Goal: Find specific page/section: Find specific page/section

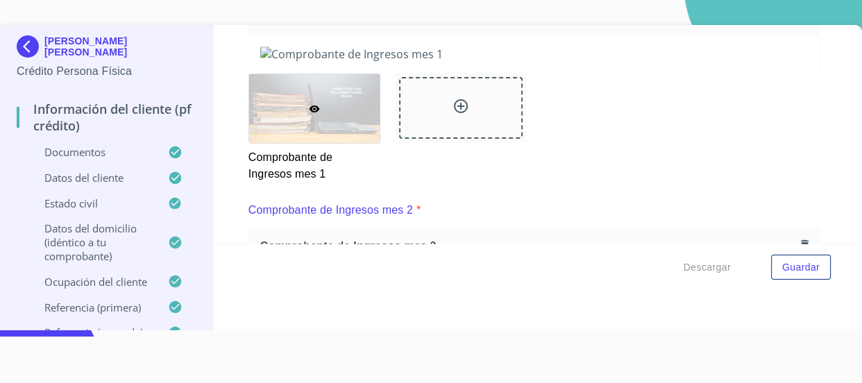
click at [40, 36] on img at bounding box center [31, 46] width 28 height 22
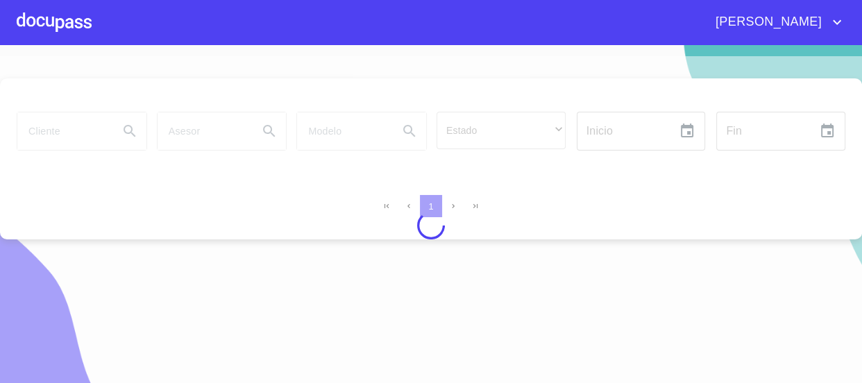
click at [56, 26] on div at bounding box center [54, 22] width 75 height 44
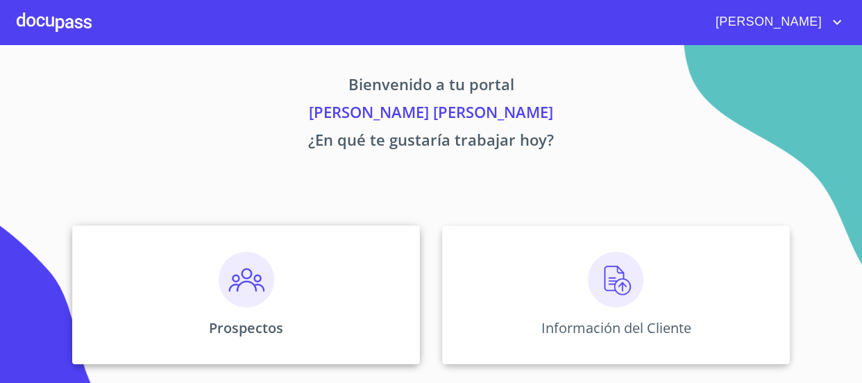
click at [251, 285] on img at bounding box center [247, 280] width 56 height 56
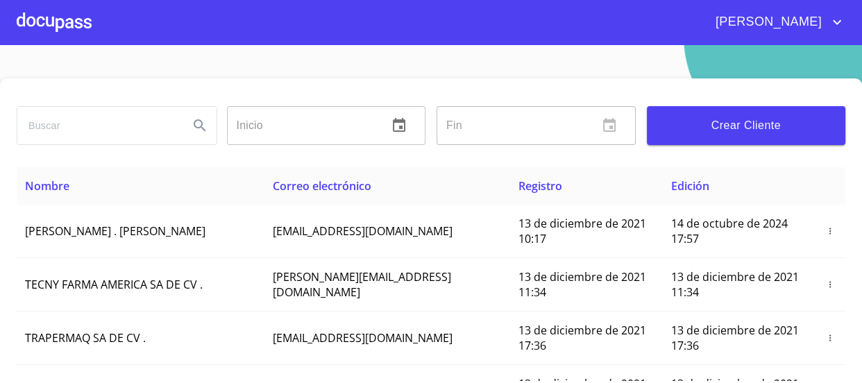
click at [81, 136] on input "search" at bounding box center [97, 125] width 160 height 37
type input "[PERSON_NAME]"
click at [206, 129] on button "Search" at bounding box center [199, 125] width 33 height 33
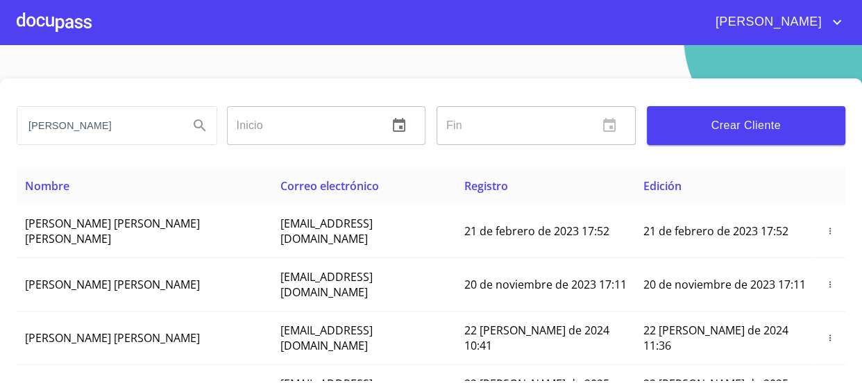
click at [55, 29] on div at bounding box center [54, 22] width 75 height 44
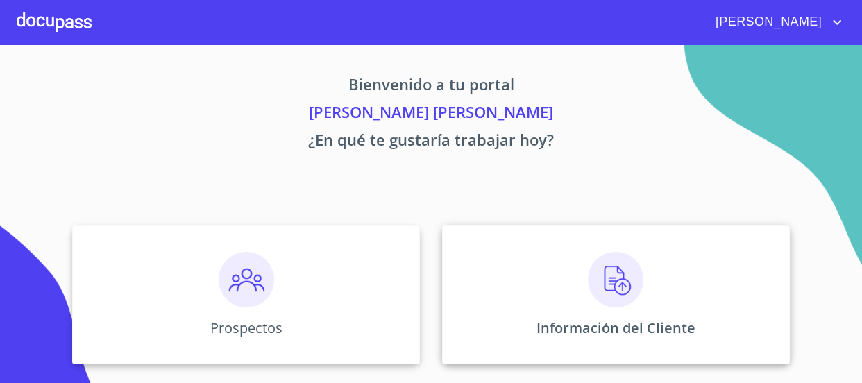
click at [560, 284] on div "Información del Cliente" at bounding box center [616, 295] width 348 height 139
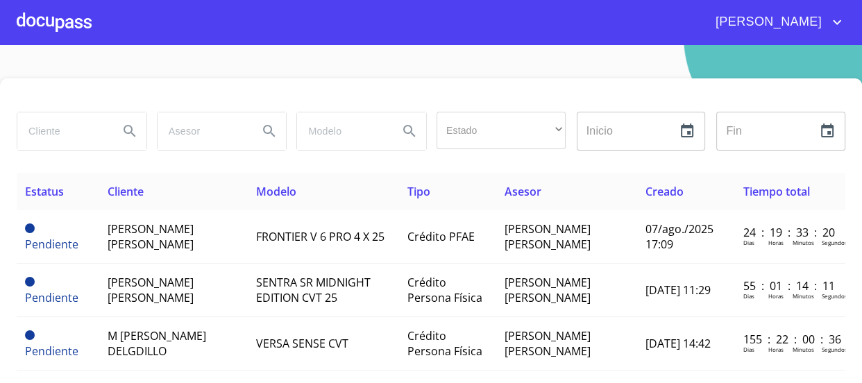
click at [76, 139] on input "search" at bounding box center [62, 130] width 90 height 37
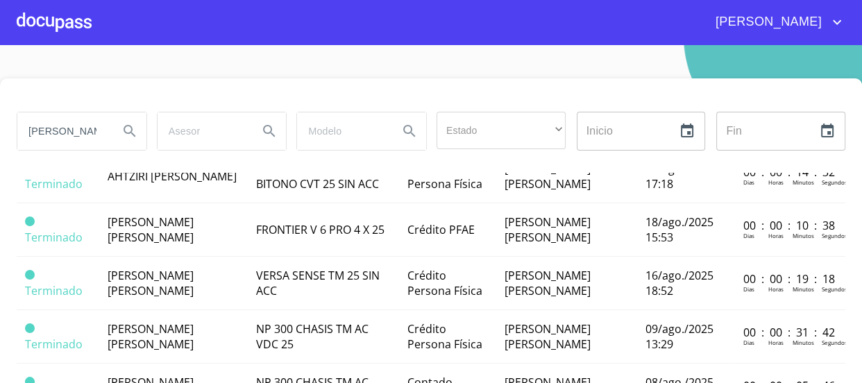
scroll to position [946, 0]
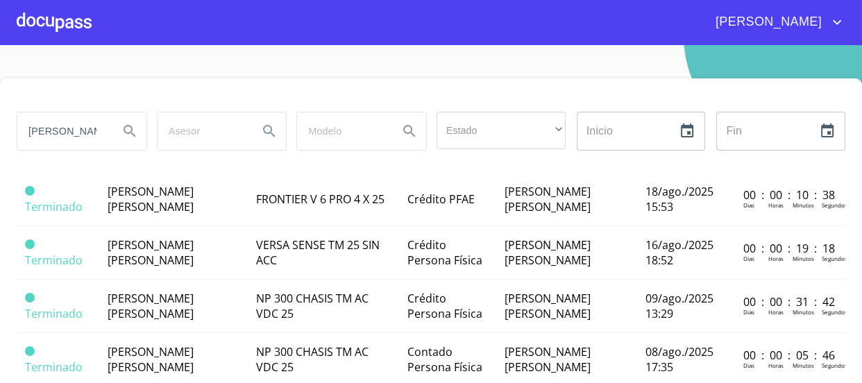
type input "[PERSON_NAME]"
click at [143, 47] on span "[PERSON_NAME]" at bounding box center [151, 38] width 86 height 15
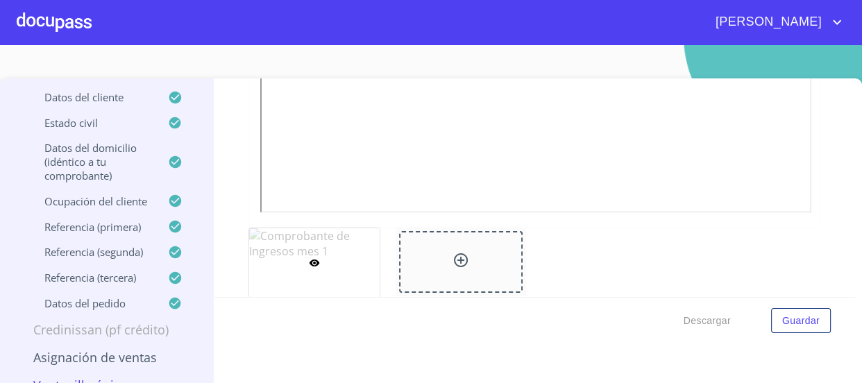
scroll to position [4333, 0]
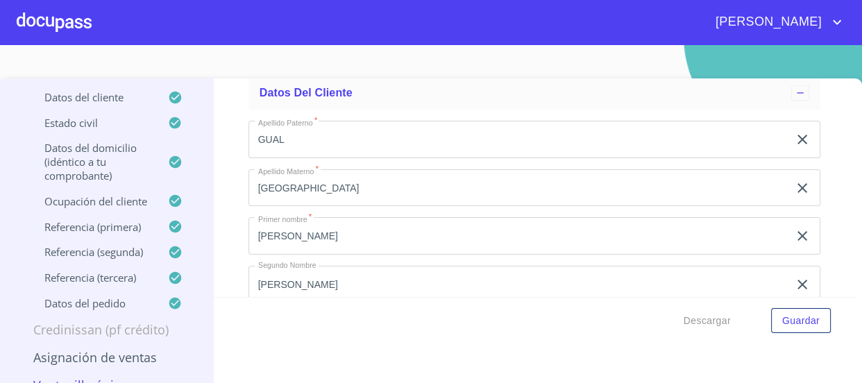
click at [98, 78] on p "Documentos" at bounding box center [92, 72] width 151 height 14
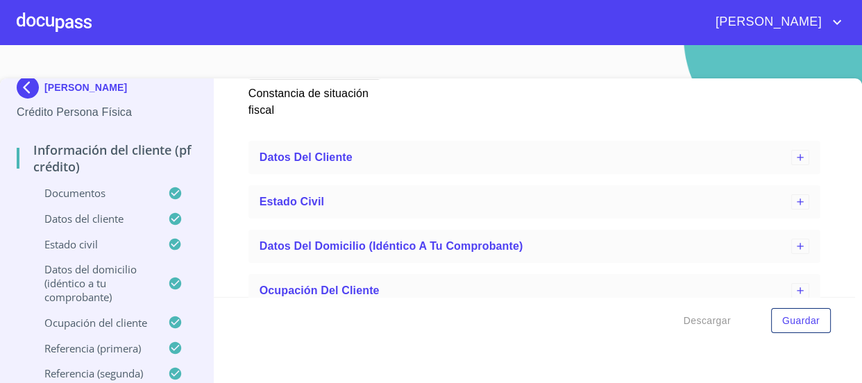
scroll to position [4140, 0]
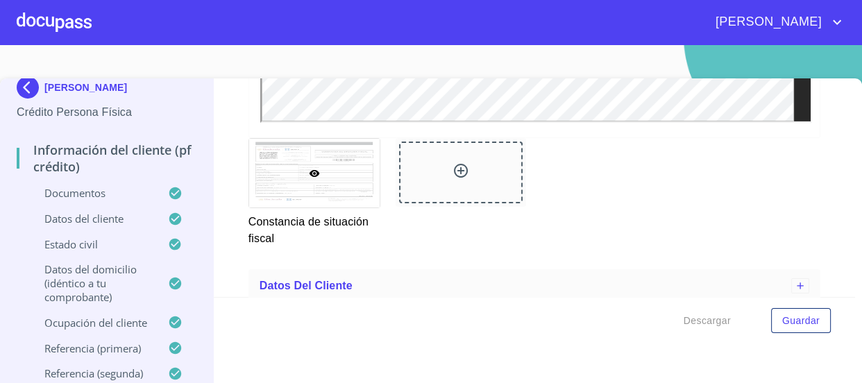
click at [62, 18] on div at bounding box center [54, 22] width 75 height 44
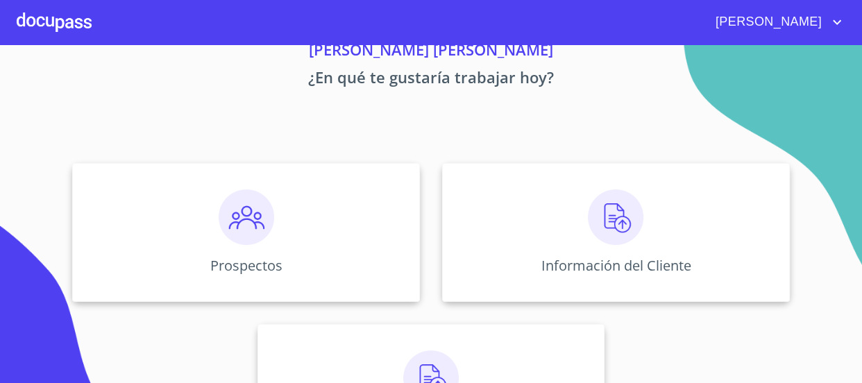
scroll to position [126, 0]
